Goal: Task Accomplishment & Management: Use online tool/utility

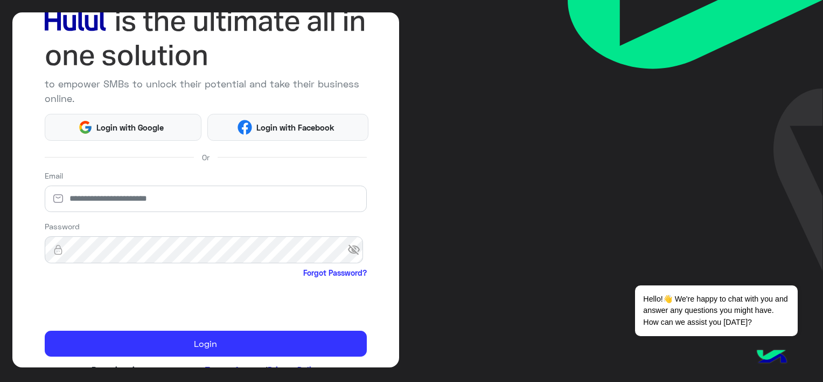
scroll to position [54, 0]
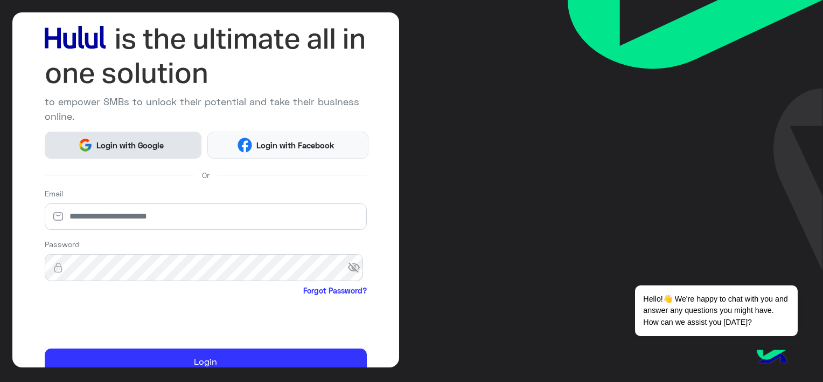
click at [140, 142] on span "Login with Google" at bounding box center [130, 145] width 75 height 12
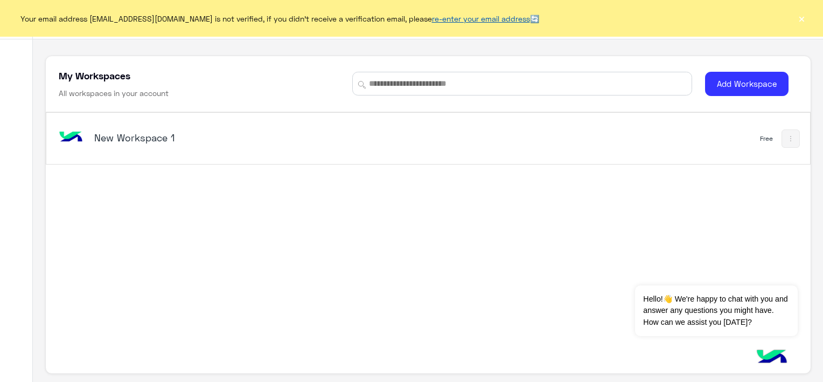
click at [459, 15] on link "re-enter your email address" at bounding box center [481, 18] width 98 height 9
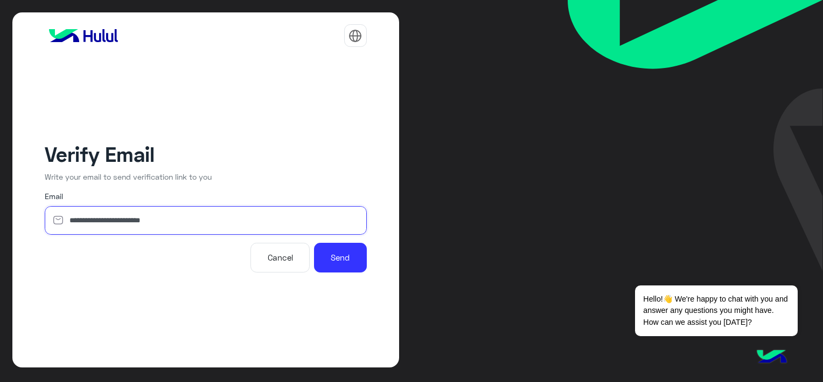
drag, startPoint x: 135, startPoint y: 223, endPoint x: 142, endPoint y: 217, distance: 9.2
click at [135, 223] on input "**********" at bounding box center [206, 220] width 322 height 29
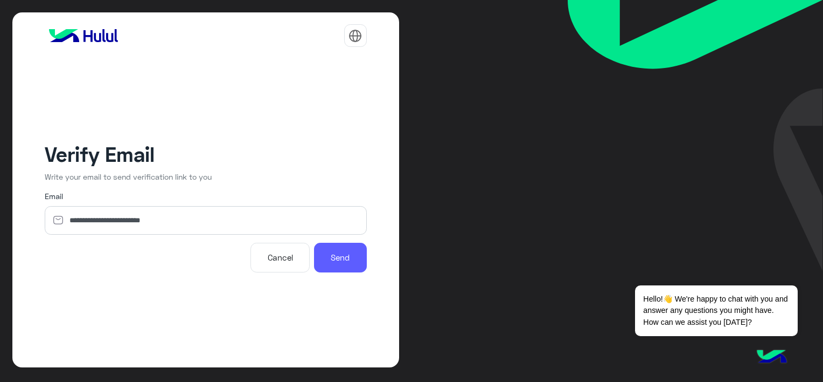
click at [343, 258] on button "Send" at bounding box center [340, 257] width 53 height 30
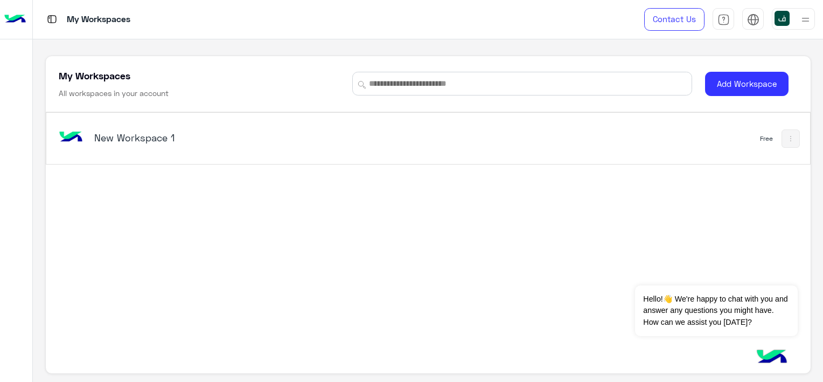
click at [787, 134] on img at bounding box center [791, 138] width 9 height 9
click at [623, 137] on div at bounding box center [411, 191] width 823 height 382
click at [156, 129] on div "New Workspace 1" at bounding box center [280, 138] width 446 height 31
click at [175, 143] on div "New Workspace 1" at bounding box center [228, 138] width 268 height 15
click at [161, 142] on h5 "New Workspace 1" at bounding box center [228, 137] width 268 height 13
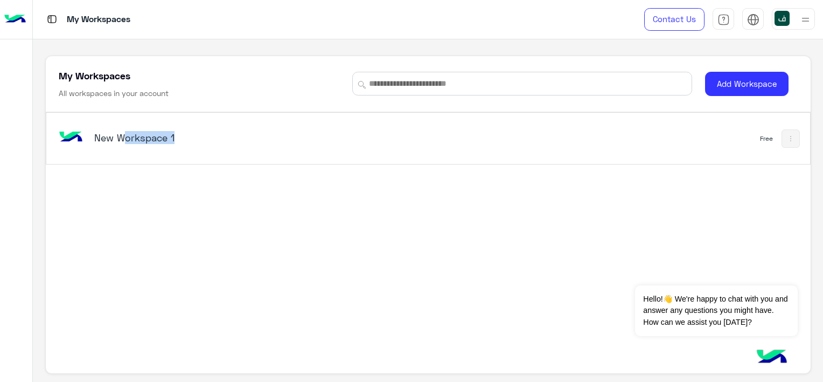
click at [161, 142] on h5 "New Workspace 1" at bounding box center [228, 137] width 268 height 13
click at [202, 160] on div "New Workspace 1 Free" at bounding box center [428, 138] width 764 height 51
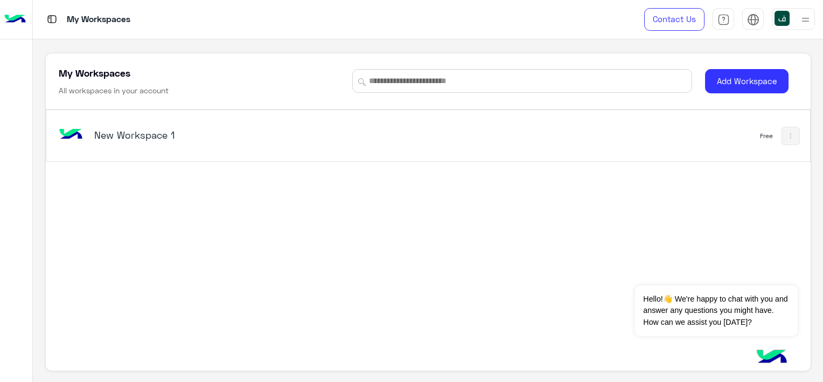
scroll to position [4, 0]
click at [790, 264] on button "Dismiss ✕" at bounding box center [765, 272] width 65 height 22
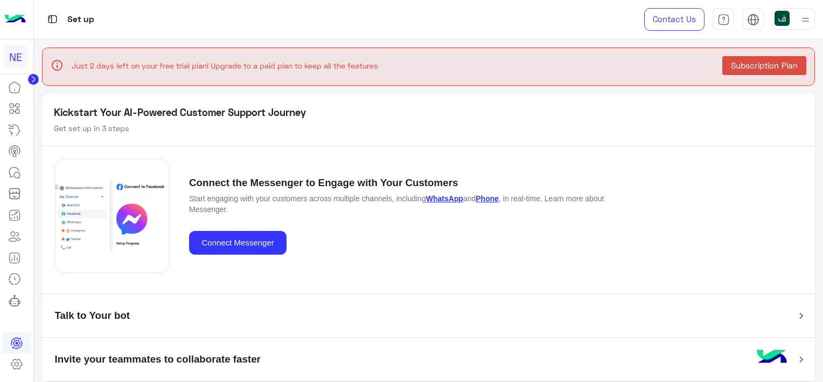
click at [33, 80] on icon at bounding box center [33, 79] width 3 height 5
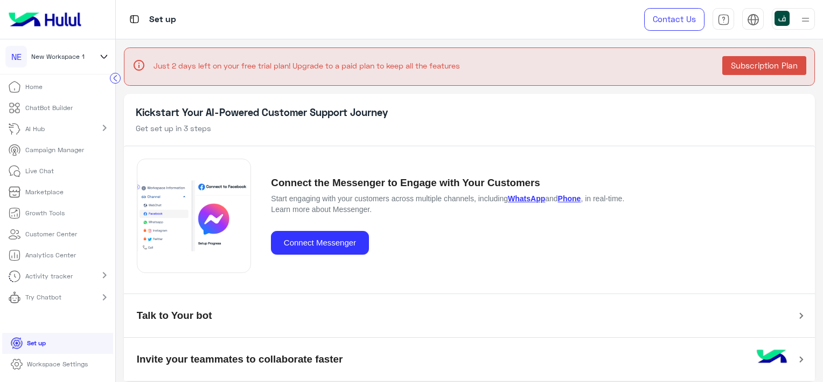
click at [52, 128] on link "AI Hub" at bounding box center [28, 129] width 57 height 21
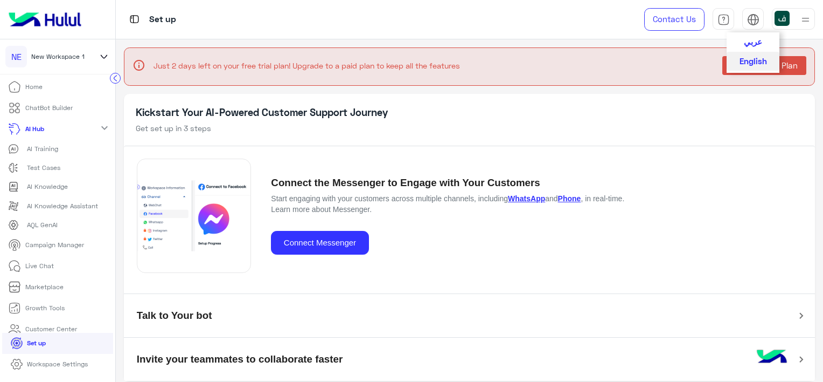
click at [754, 20] on img at bounding box center [753, 19] width 12 height 12
click at [746, 44] on span "عربي" at bounding box center [753, 41] width 18 height 10
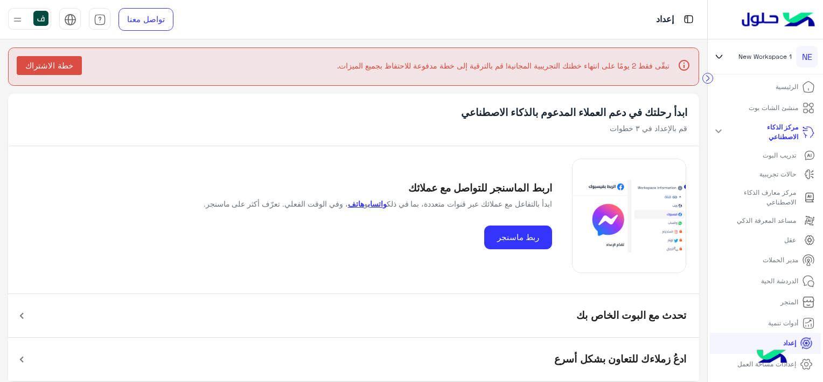
click at [761, 106] on p "منشئ الشات بوت" at bounding box center [774, 108] width 50 height 10
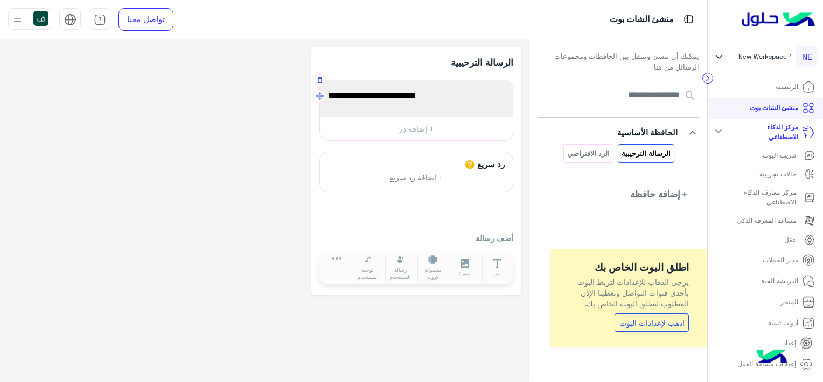
click at [441, 95] on span "Welcome to your first flow!" at bounding box center [416, 95] width 177 height 14
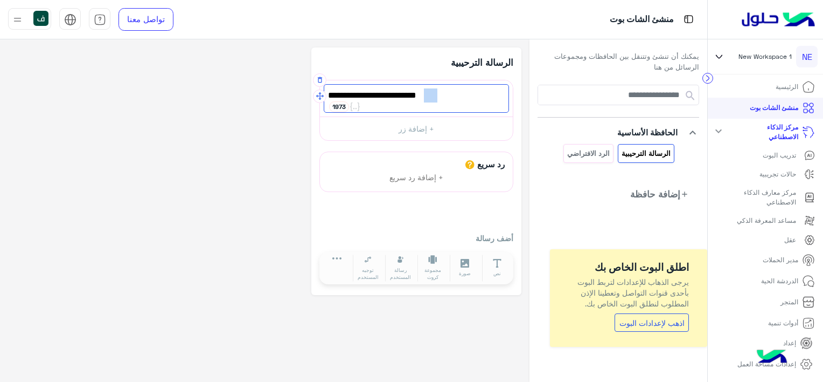
drag, startPoint x: 456, startPoint y: 91, endPoint x: 425, endPoint y: 91, distance: 30.7
click at [425, 91] on span "Welcome to your first flow!" at bounding box center [416, 95] width 177 height 14
drag, startPoint x: 425, startPoint y: 91, endPoint x: 439, endPoint y: 73, distance: 22.2
click at [439, 73] on div "الرسالة الترحيبية" at bounding box center [417, 68] width 194 height 24
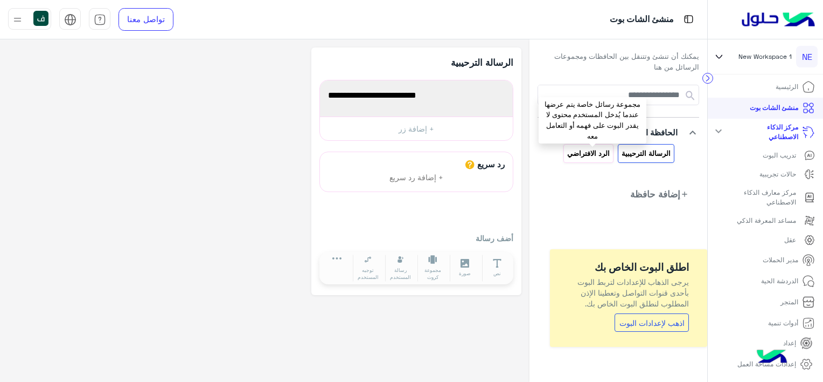
click at [586, 151] on p "الرد الافتراضي" at bounding box center [589, 153] width 44 height 12
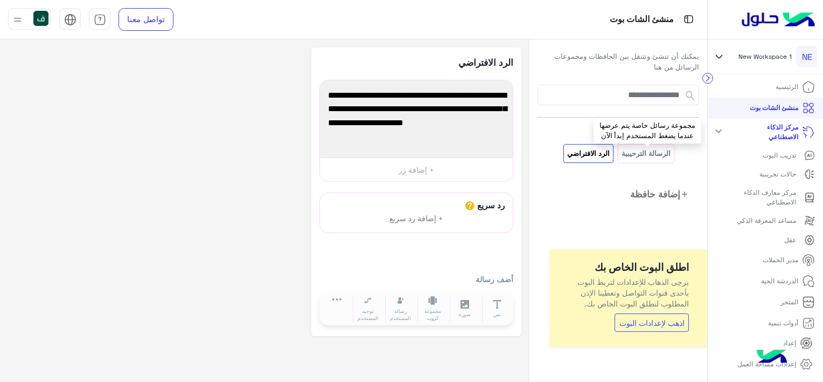
click at [635, 150] on p "الرسالة الترحيبية" at bounding box center [646, 153] width 51 height 12
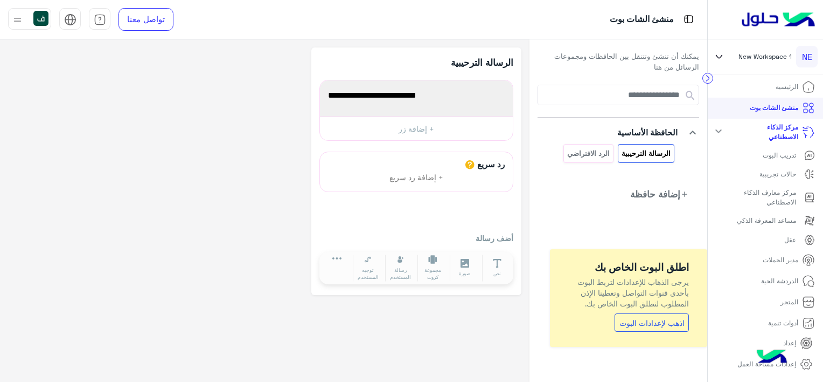
click at [763, 156] on div "تدريب البوت" at bounding box center [765, 155] width 99 height 11
click at [785, 157] on p "تدريب البوت" at bounding box center [779, 155] width 33 height 10
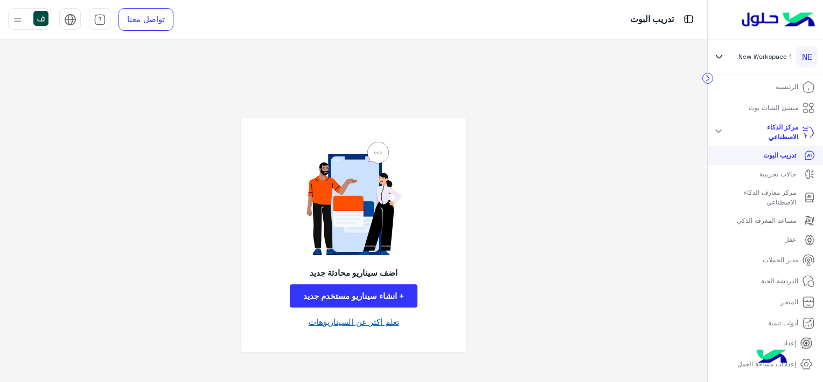
click at [359, 323] on link "تعلم أكثر عن السيناريوهات" at bounding box center [354, 321] width 91 height 12
click at [770, 174] on p "حالات تجريبية" at bounding box center [778, 174] width 37 height 10
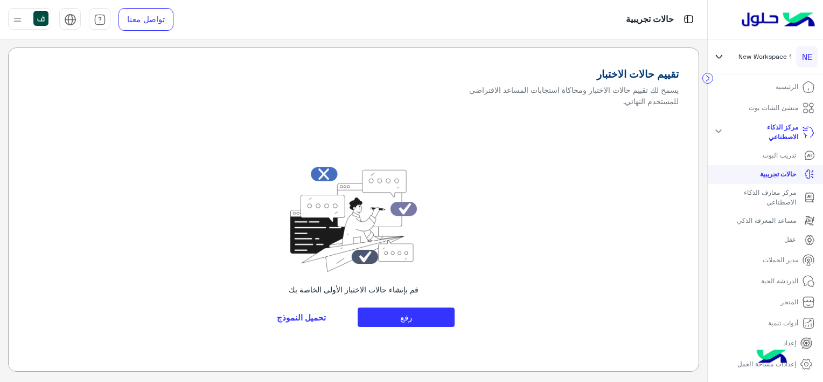
click at [781, 196] on p "مركز معارف الذكاء الاصطناعي" at bounding box center [760, 197] width 72 height 19
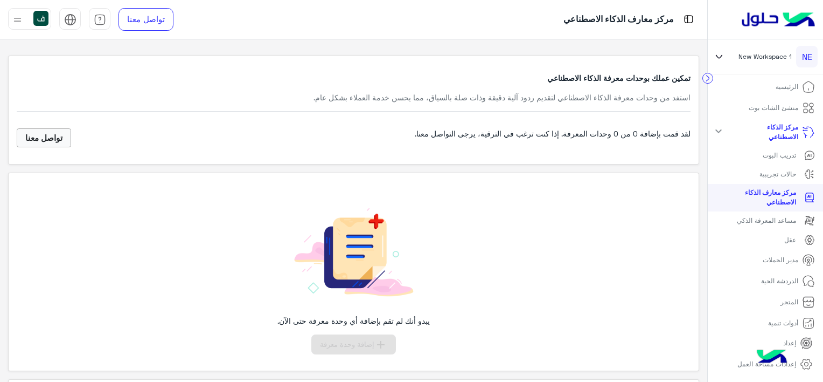
click at [756, 223] on p "مساعد المعرفة الذكي" at bounding box center [766, 221] width 59 height 10
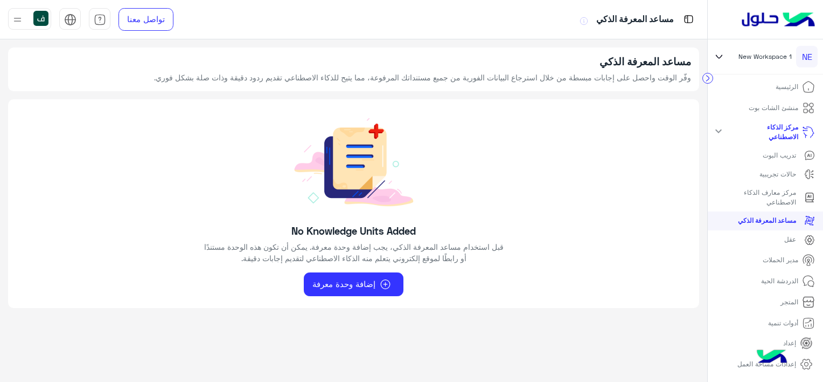
click at [782, 245] on div "عقل" at bounding box center [765, 239] width 99 height 11
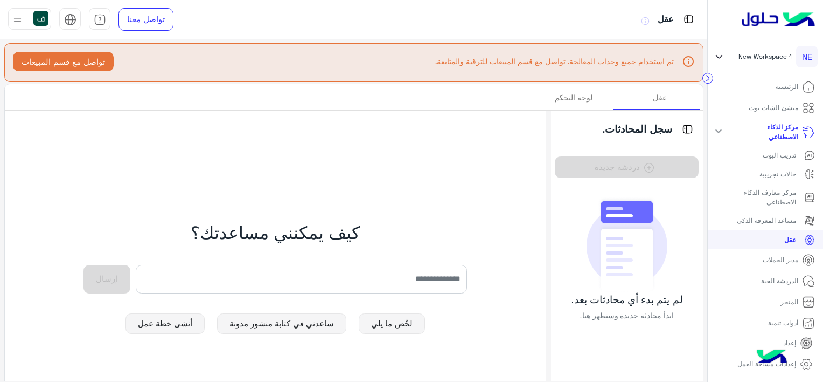
click at [767, 280] on p "الدردشة الحية" at bounding box center [779, 281] width 37 height 10
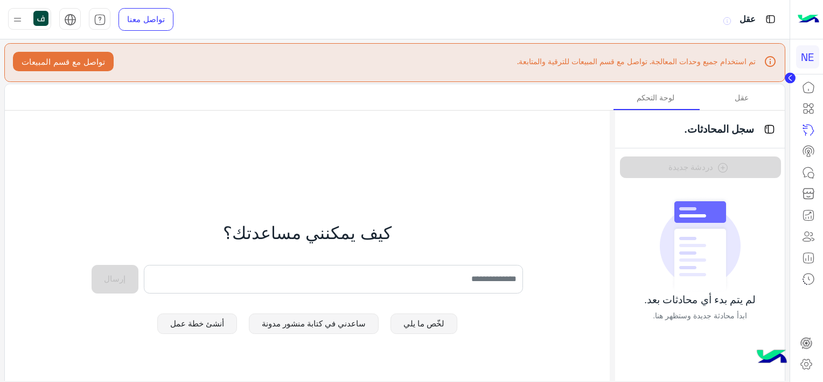
click at [791, 75] on icon at bounding box center [790, 77] width 3 height 5
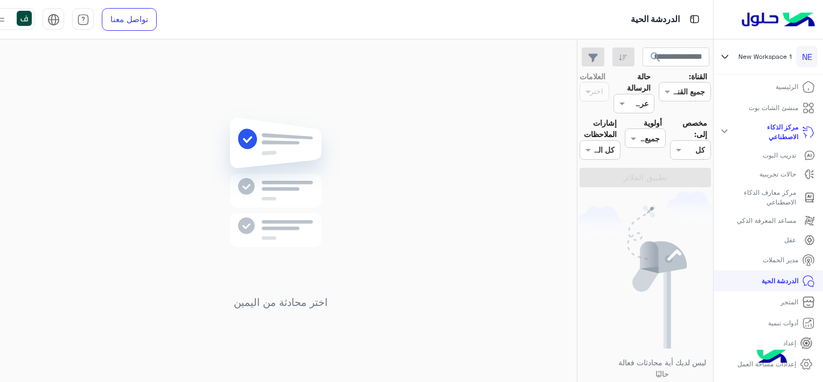
click at [782, 302] on link "المتجر" at bounding box center [798, 301] width 51 height 21
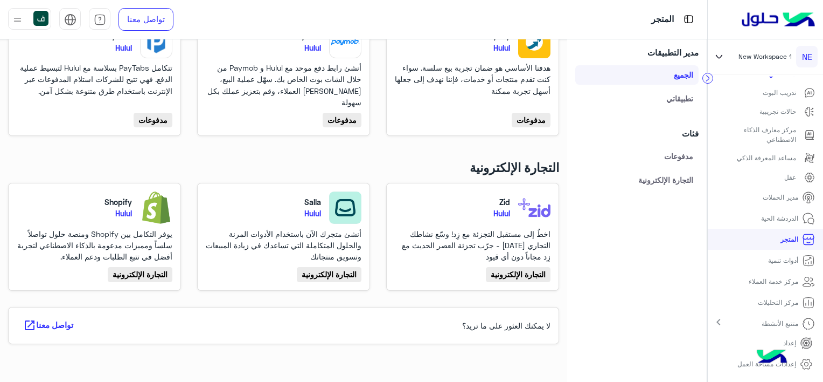
scroll to position [65, 0]
click at [788, 337] on link "إعداد" at bounding box center [798, 342] width 46 height 21
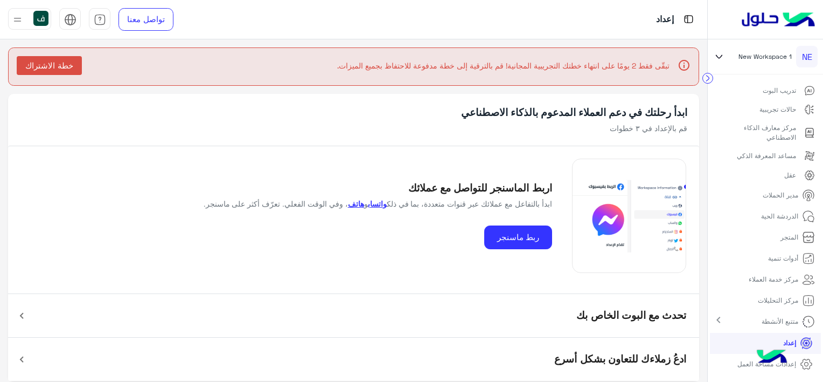
click at [494, 311] on mat-panel-title "تحدث مع البوت الخاص بك" at bounding box center [360, 316] width 653 height 20
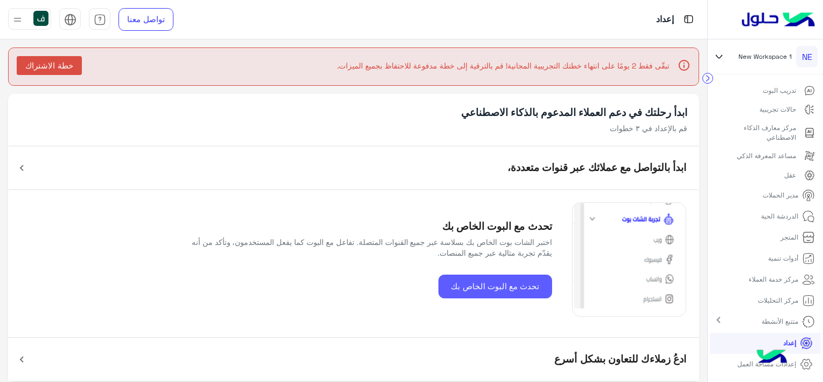
click at [486, 281] on button "تحدث مع البوت الخاص بك" at bounding box center [496, 286] width 114 height 24
click at [516, 287] on button "تحدث مع البوت الخاص بك" at bounding box center [496, 286] width 114 height 24
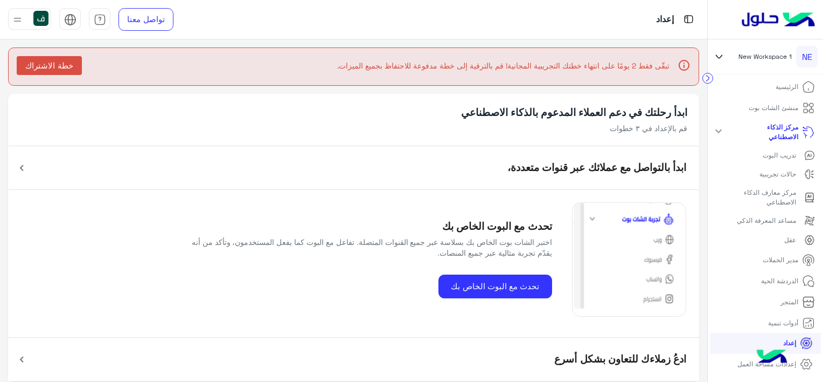
click at [765, 108] on p "منشئ الشات بوت" at bounding box center [774, 108] width 50 height 10
click at [796, 82] on p "الرئيسية" at bounding box center [787, 87] width 23 height 10
